Goal: Check status: Check status

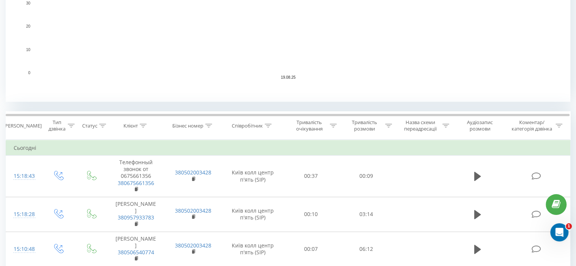
scroll to position [227, 0]
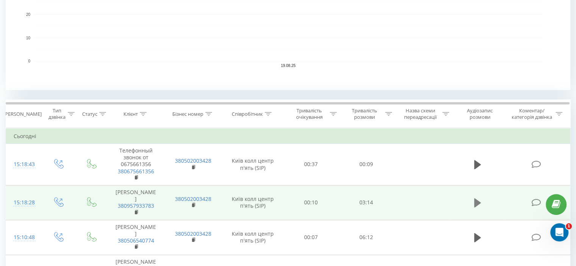
click at [477, 200] on icon at bounding box center [477, 203] width 7 height 9
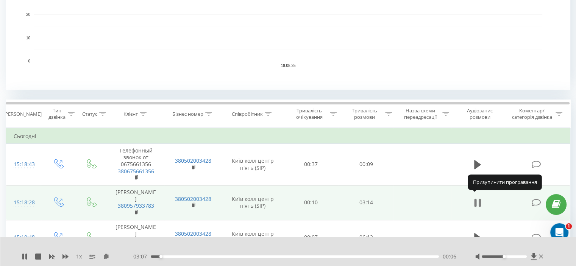
click at [477, 198] on icon at bounding box center [477, 203] width 7 height 11
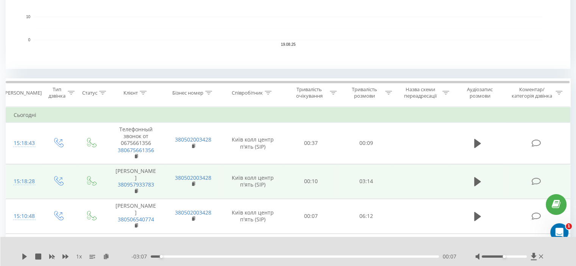
scroll to position [265, 0]
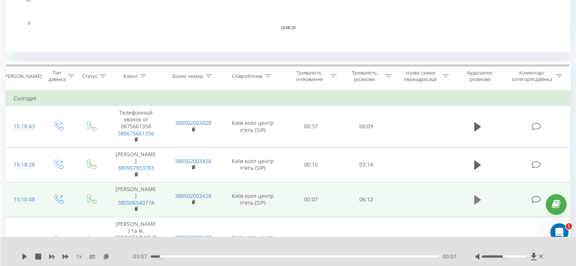
click at [475, 196] on icon at bounding box center [477, 200] width 7 height 9
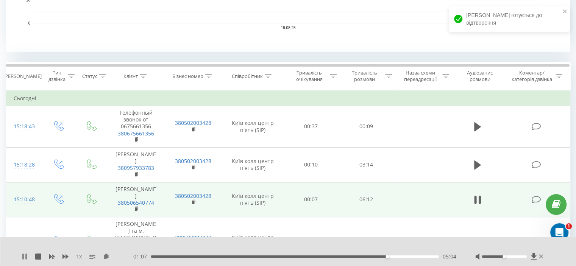
click at [23, 255] on icon at bounding box center [23, 257] width 2 height 6
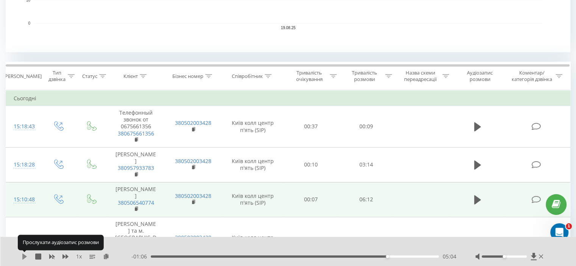
click at [24, 254] on icon at bounding box center [25, 257] width 6 height 6
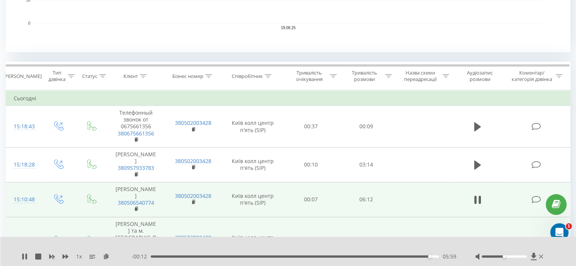
scroll to position [303, 0]
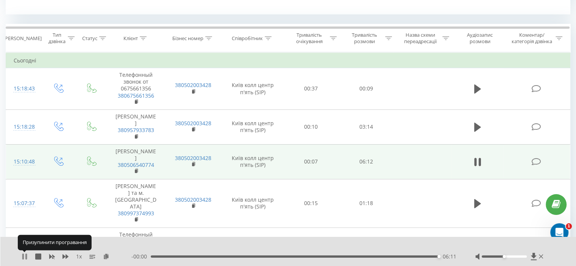
click at [27, 257] on icon at bounding box center [26, 257] width 2 height 6
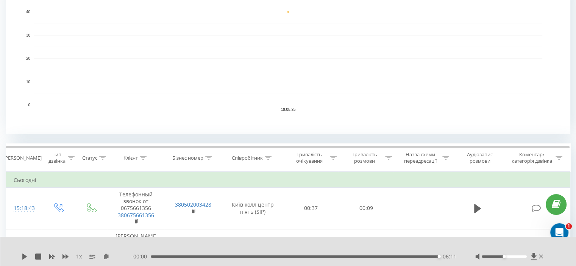
scroll to position [114, 0]
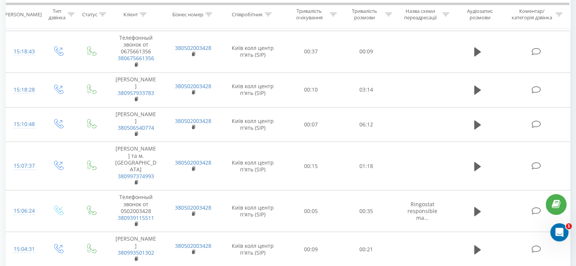
scroll to position [303, 0]
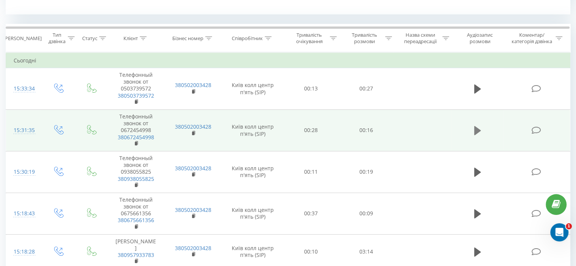
click at [474, 132] on icon at bounding box center [477, 130] width 7 height 9
